Goal: Use online tool/utility

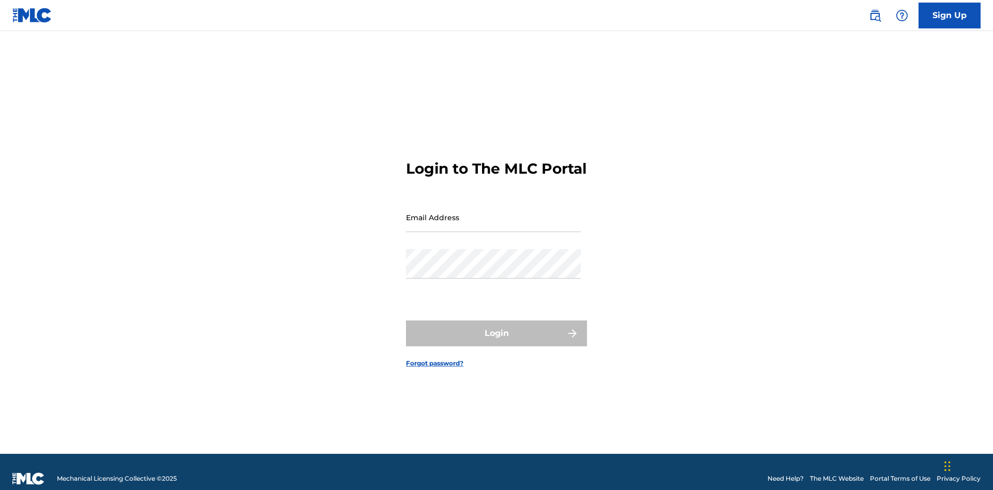
scroll to position [13, 0]
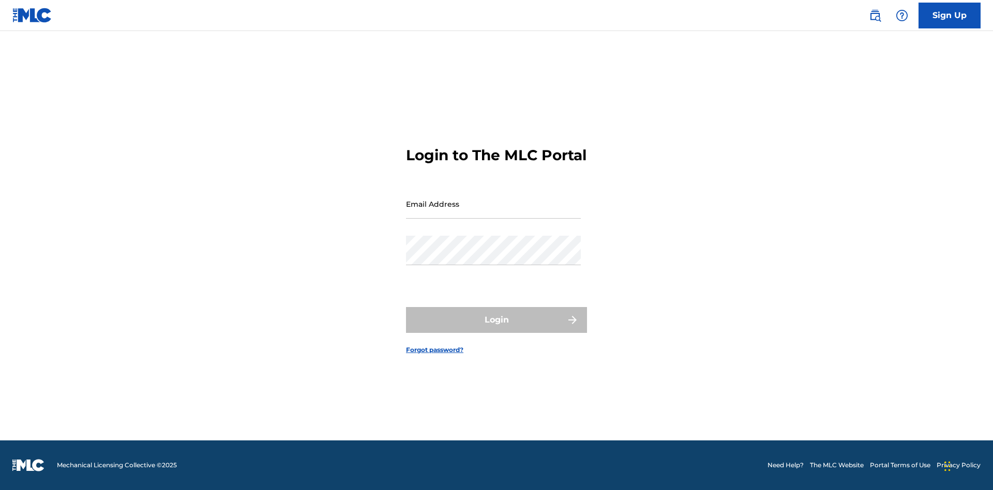
click at [493, 213] on input "Email Address" at bounding box center [493, 203] width 175 height 29
type input "[PERSON_NAME][EMAIL_ADDRESS][PERSON_NAME][DOMAIN_NAME]"
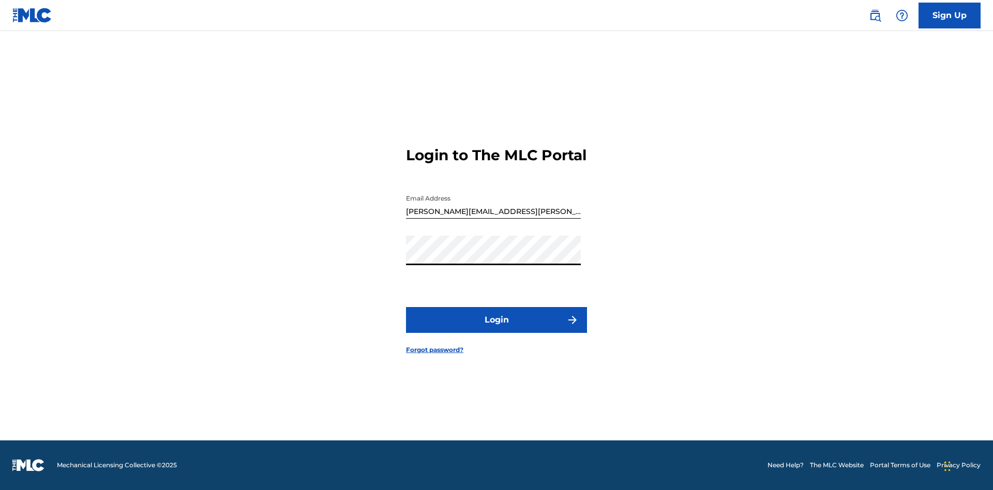
click at [497, 329] on button "Login" at bounding box center [496, 320] width 181 height 26
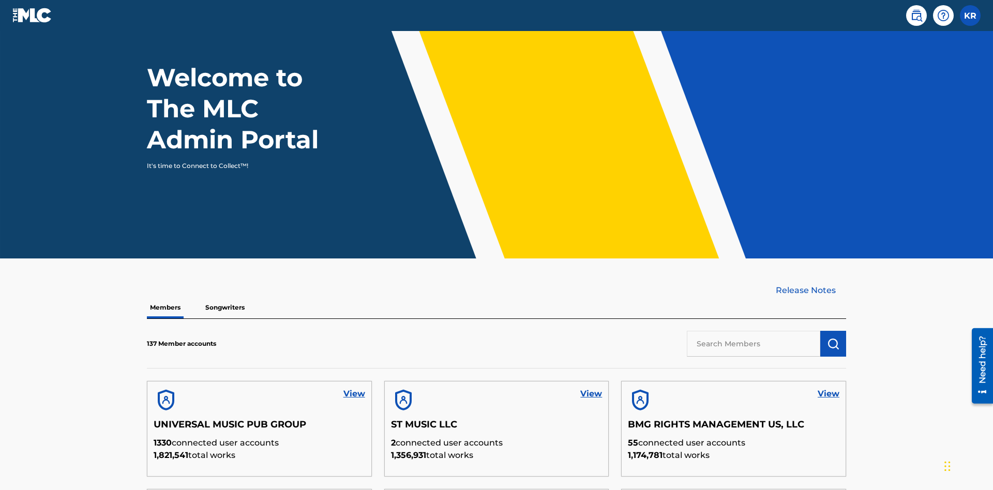
click at [754, 331] on input "text" at bounding box center [753, 344] width 133 height 26
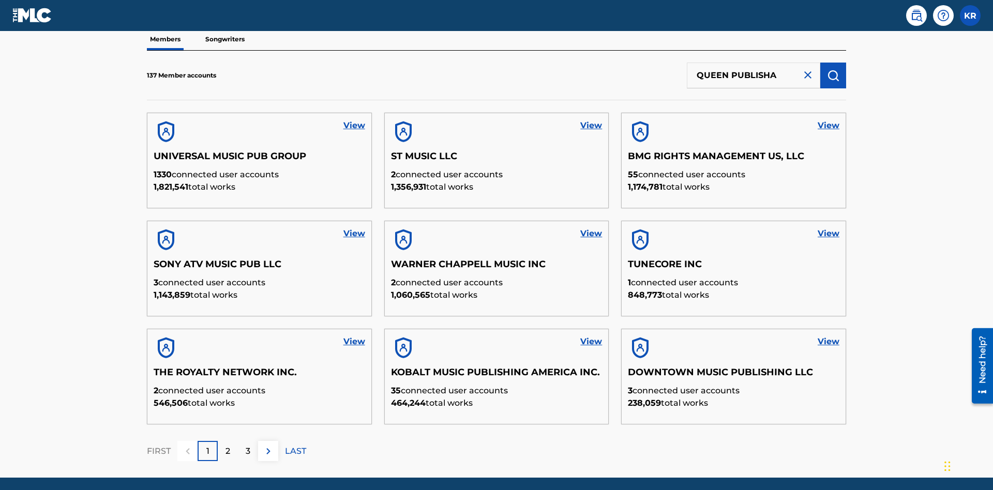
type input "QUEEN PUBLISHA"
click at [833, 69] on img "submit" at bounding box center [833, 75] width 12 height 12
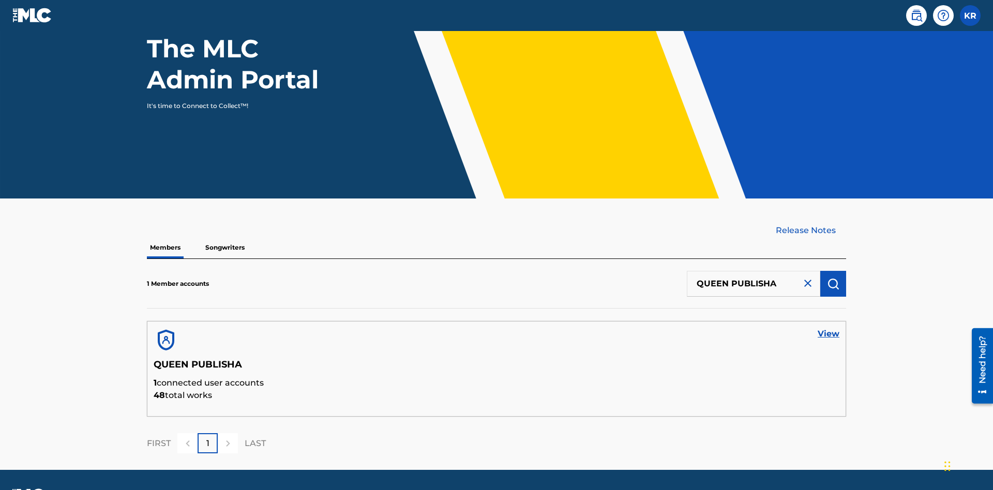
click at [829, 328] on link "View" at bounding box center [829, 334] width 22 height 12
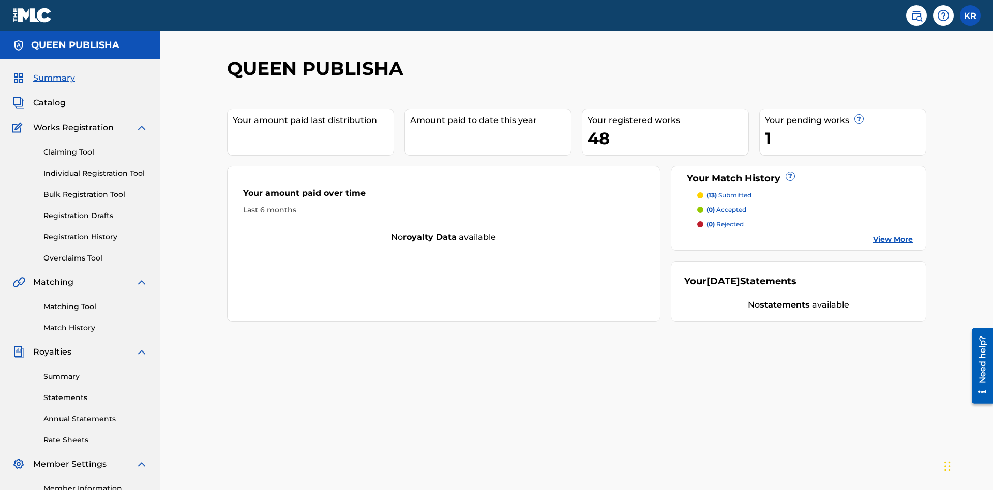
click at [96, 302] on link "Matching Tool" at bounding box center [95, 307] width 104 height 11
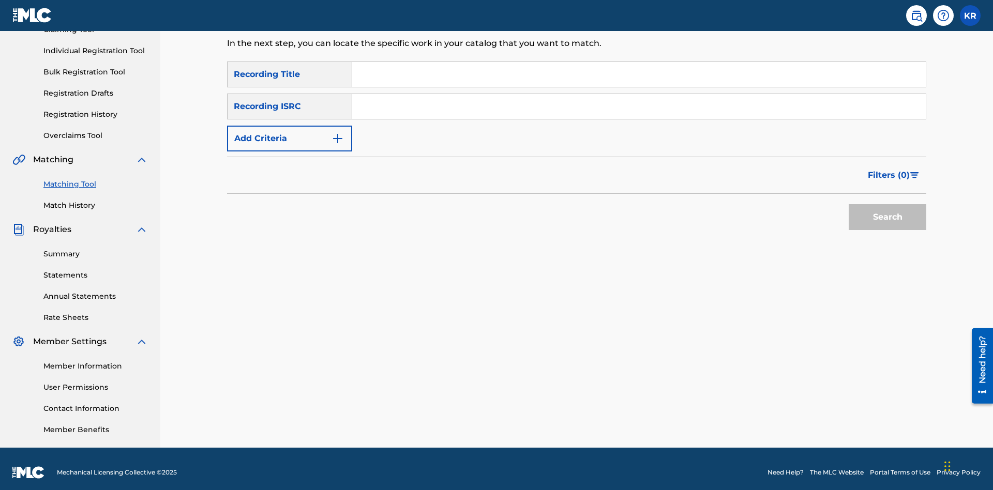
click at [639, 74] on input "Search Form" at bounding box center [639, 74] width 574 height 25
type input "The"
click at [888, 210] on button "Search" at bounding box center [888, 217] width 78 height 26
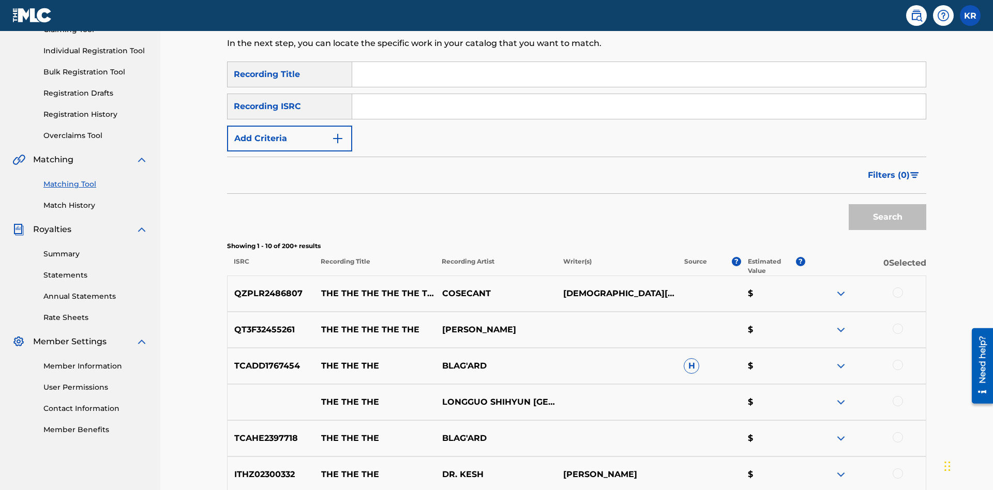
click at [639, 94] on input "Search Form" at bounding box center [639, 106] width 574 height 25
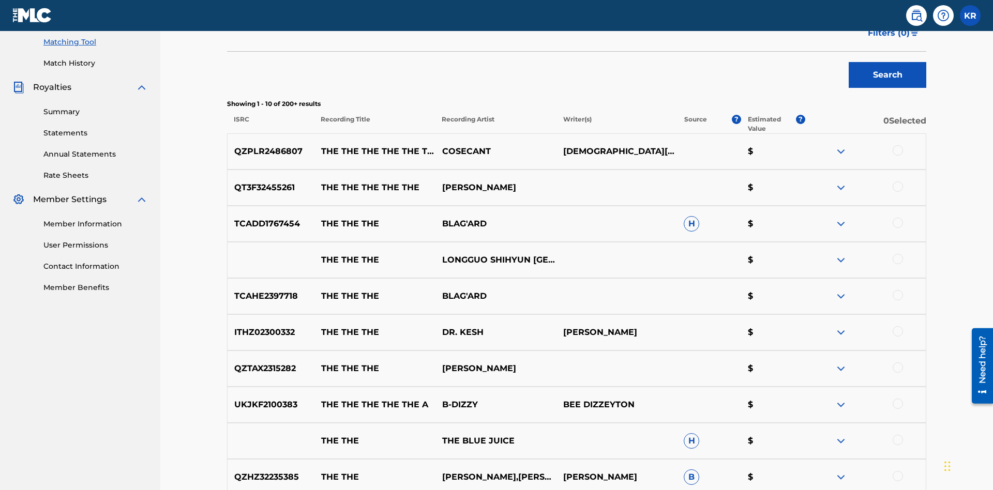
type input "QZPLR2486807"
click at [888, 75] on button "Search" at bounding box center [888, 75] width 78 height 26
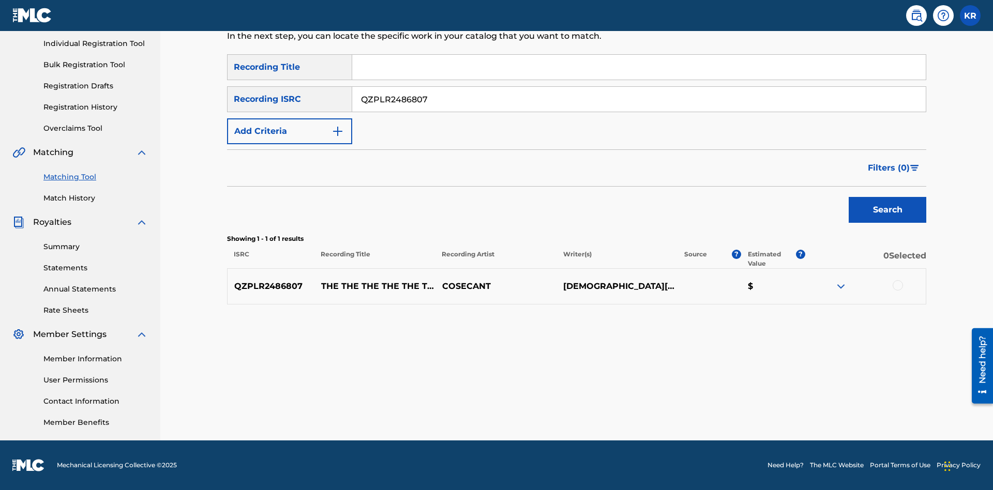
click at [897, 285] on div at bounding box center [898, 285] width 10 height 10
click at [727, 406] on button "Match 1 Group" at bounding box center [727, 406] width 114 height 26
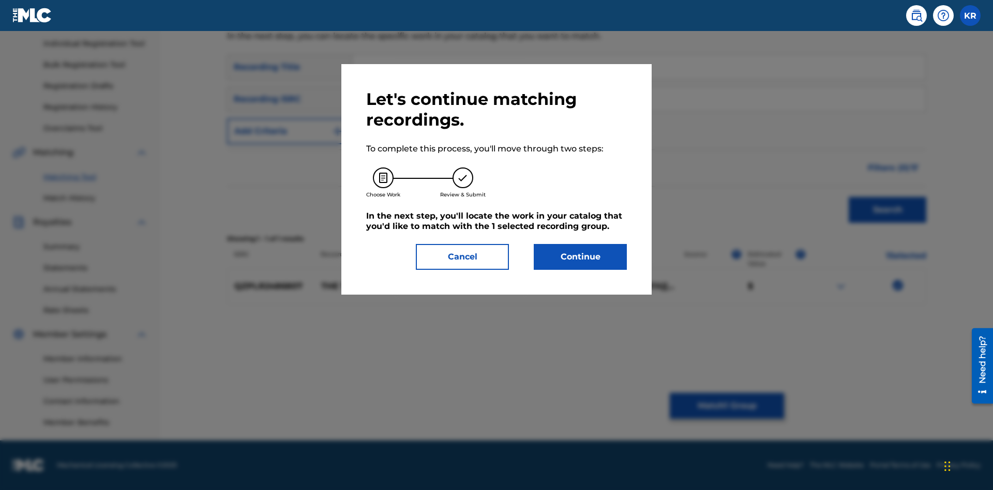
click at [580, 257] on button "Continue" at bounding box center [580, 257] width 93 height 26
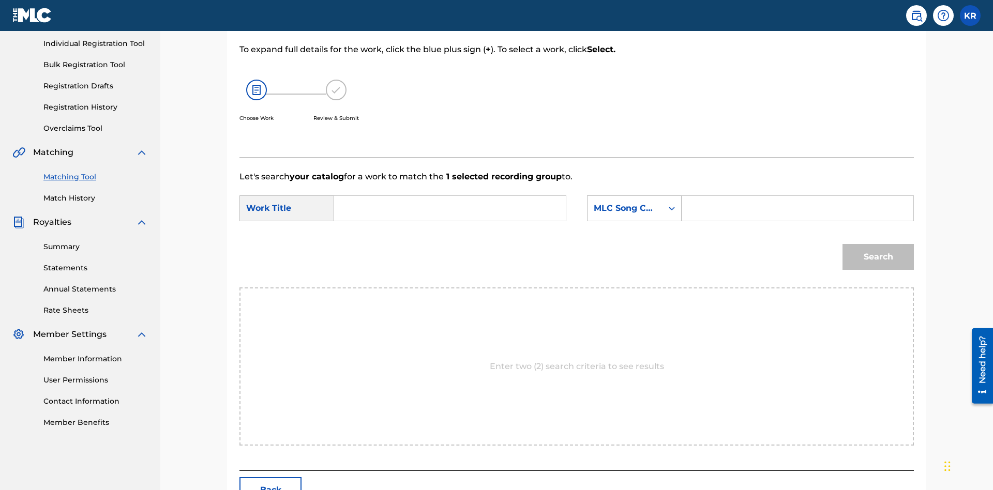
scroll to position [199, 0]
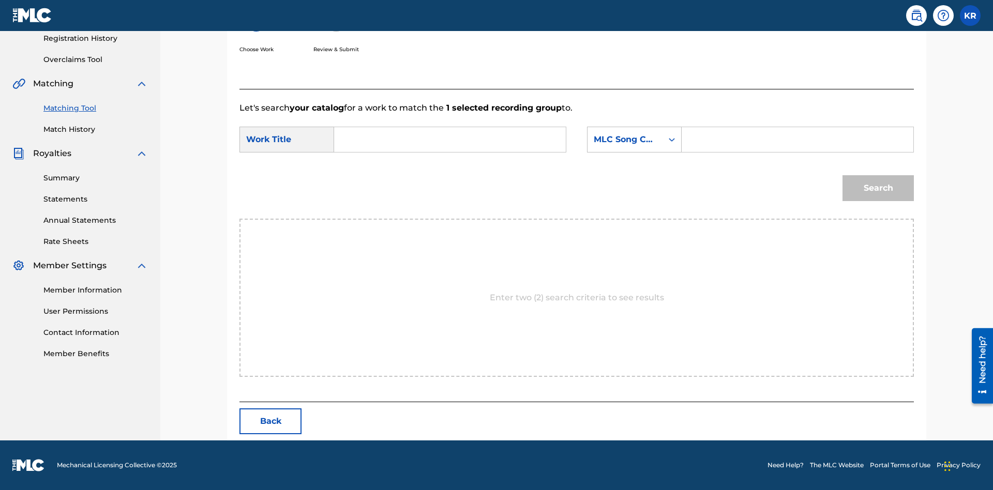
click at [450, 140] on input "Search Form" at bounding box center [450, 139] width 214 height 25
type input "ALL FIELDS FILLED"
